Goal: Task Accomplishment & Management: Manage account settings

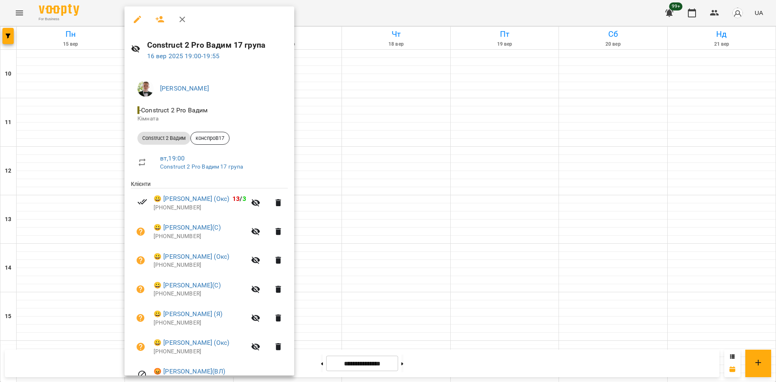
click at [13, 39] on div at bounding box center [388, 191] width 776 height 382
click at [4, 35] on span "button" at bounding box center [7, 36] width 11 height 5
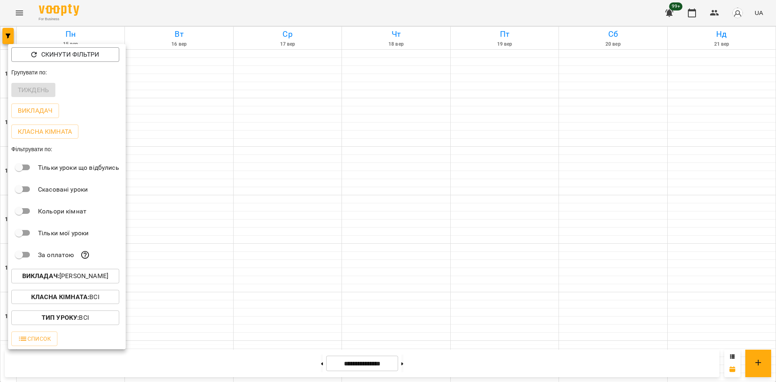
click at [80, 298] on b "Класна кімната :" at bounding box center [60, 297] width 58 height 8
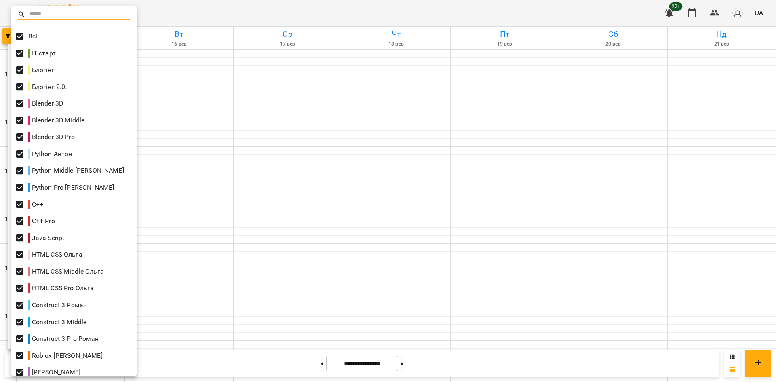
drag, startPoint x: 246, startPoint y: 297, endPoint x: 225, endPoint y: 287, distance: 23.1
click at [242, 293] on div at bounding box center [388, 191] width 776 height 382
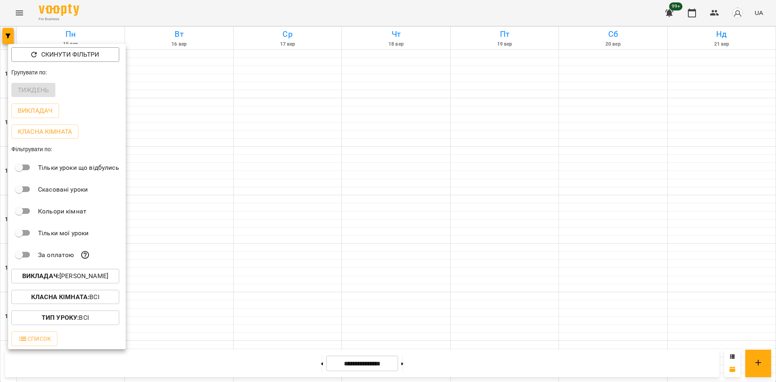
click at [80, 274] on p "Викладач : [PERSON_NAME]" at bounding box center [65, 276] width 86 height 10
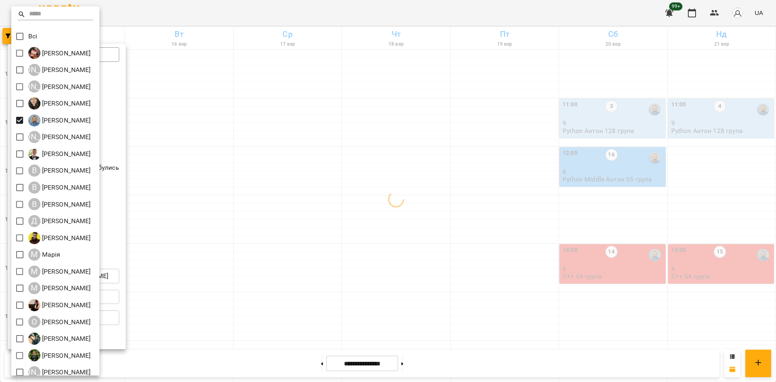
click at [382, 244] on div at bounding box center [388, 191] width 776 height 382
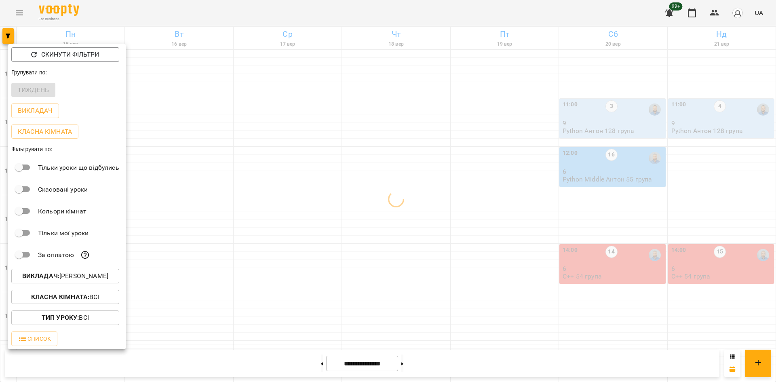
click at [287, 283] on div "Всі [PERSON_NAME] А [PERSON_NAME] А [PERSON_NAME] [PERSON_NAME] [PERSON_NAME] А…" at bounding box center [388, 191] width 776 height 382
click at [294, 291] on div at bounding box center [388, 191] width 776 height 382
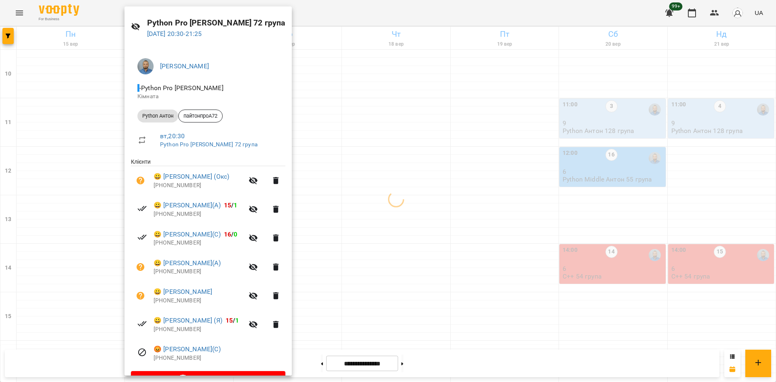
scroll to position [43, 0]
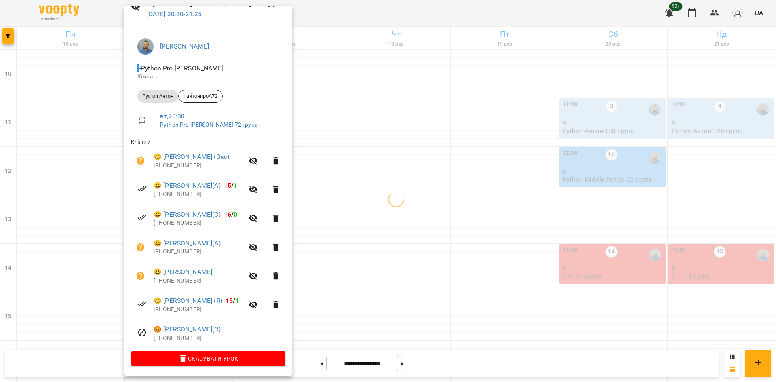
click at [396, 315] on div at bounding box center [388, 191] width 776 height 382
